Goal: Use online tool/utility: Utilize a website feature to perform a specific function

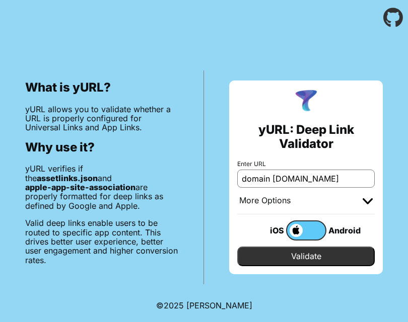
click at [307, 180] on input "domain staging-api.isetan.com.sg" at bounding box center [306, 179] width 138 height 18
paste input "[URL][DOMAIN_NAME]"
type input "[URL][DOMAIN_NAME]"
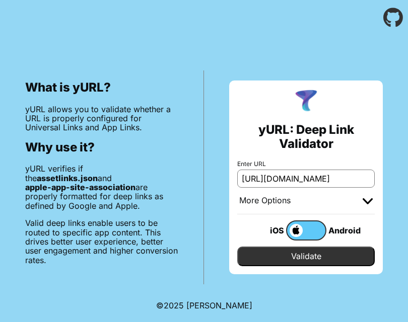
click at [307, 255] on input "Validate" at bounding box center [306, 256] width 138 height 19
click at [287, 258] on input "Validate" at bounding box center [306, 256] width 138 height 19
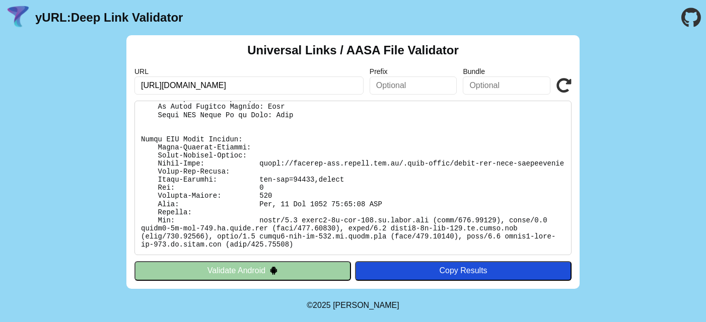
scroll to position [223, 0]
click at [404, 81] on input "text" at bounding box center [414, 86] width 88 height 18
paste input "PDYS8RZ74Y"
type input "PDYS8RZ74Y"
click at [408, 81] on input "text" at bounding box center [507, 86] width 88 height 18
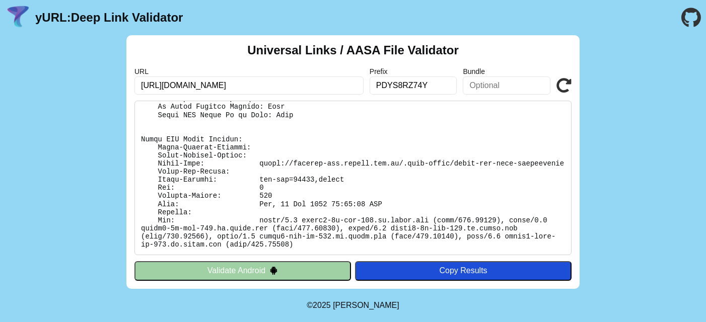
paste input "enterprise.codigo.isetan"
type input "enterprise.codigo.isetan"
click at [408, 81] on icon at bounding box center [564, 85] width 15 height 15
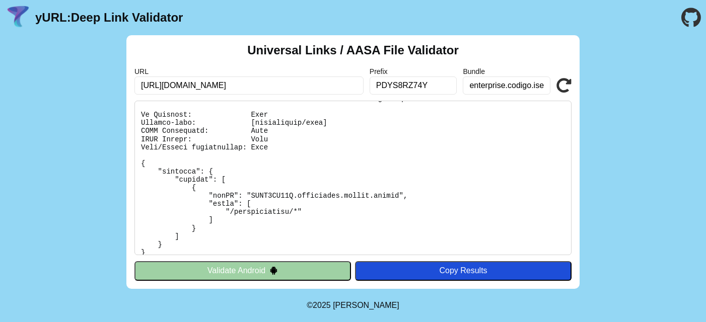
scroll to position [39, 0]
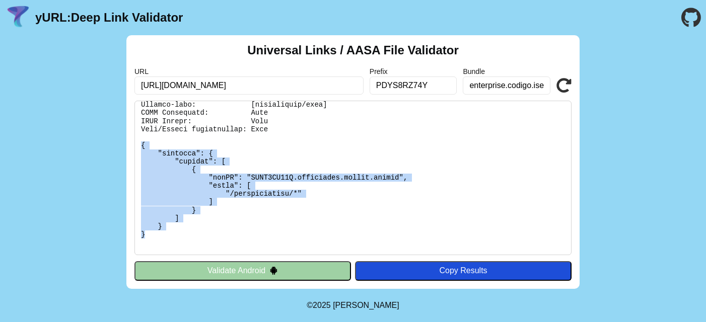
drag, startPoint x: 153, startPoint y: 236, endPoint x: 140, endPoint y: 143, distance: 94.1
click at [140, 143] on pre at bounding box center [353, 178] width 437 height 155
copy pre "{ "applinks": { "details": [ { "appID": "PDYS8RZ74Y.enterprise.codigo.isetan", …"
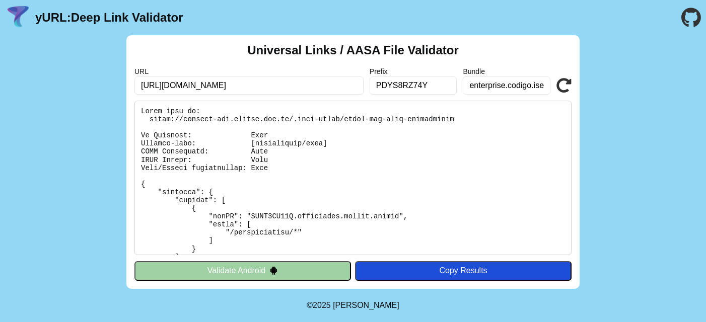
click at [307, 85] on input "[URL][DOMAIN_NAME]" at bounding box center [249, 86] width 229 height 18
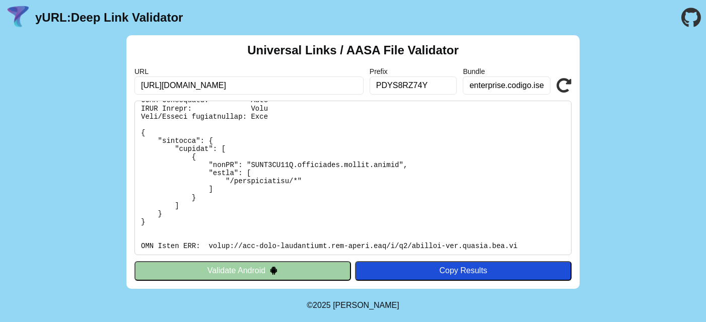
scroll to position [58, 0]
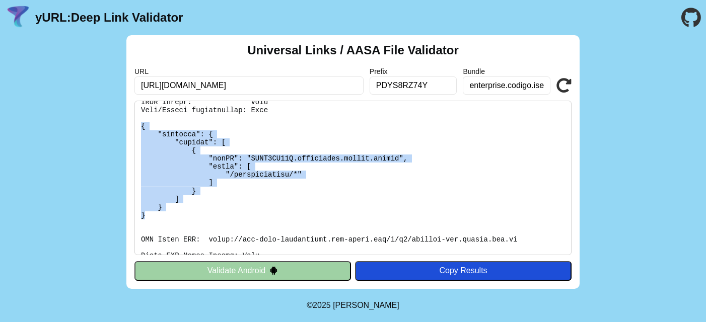
drag, startPoint x: 151, startPoint y: 215, endPoint x: 139, endPoint y: 127, distance: 87.9
click at [139, 127] on pre at bounding box center [353, 178] width 437 height 155
copy pre "{ "applinks": { "details": [ { "appID": "PDYS8RZ74Y.enterprise.codigo.isetan", …"
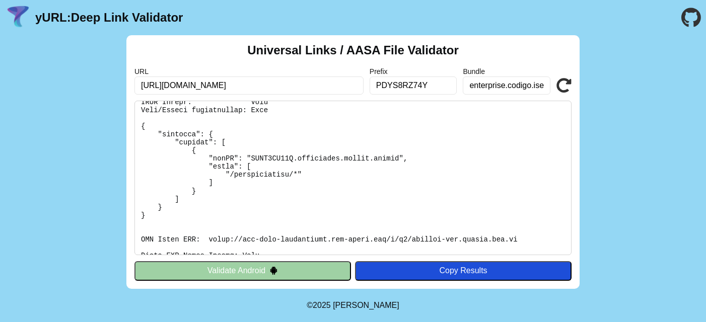
click at [286, 86] on input "[URL][DOMAIN_NAME]" at bounding box center [249, 86] width 229 height 18
